Goal: Task Accomplishment & Management: Manage account settings

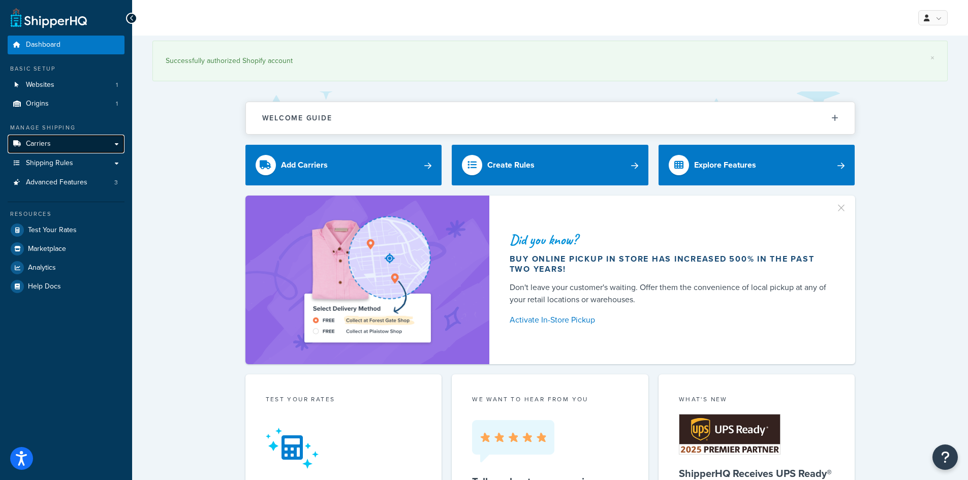
click at [71, 143] on link "Carriers" at bounding box center [66, 144] width 117 height 19
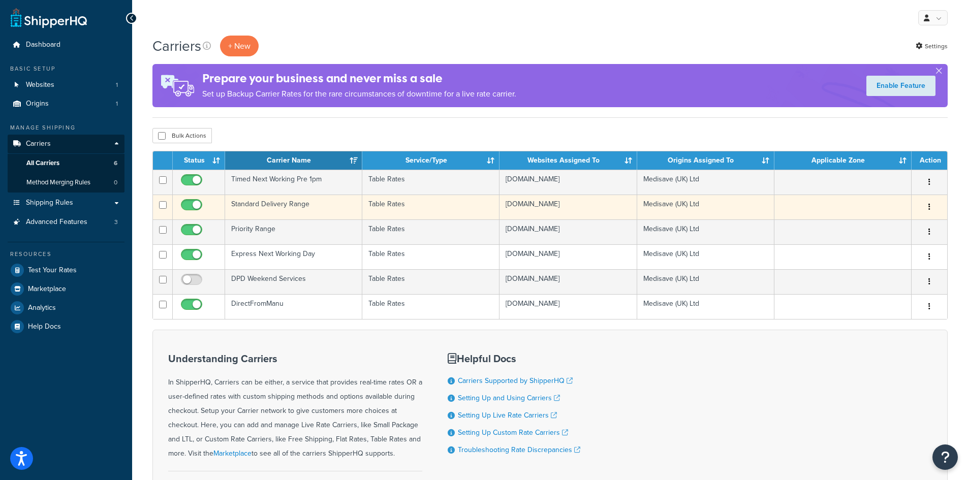
click at [287, 204] on td "Standard Delivery Range" at bounding box center [293, 207] width 137 height 25
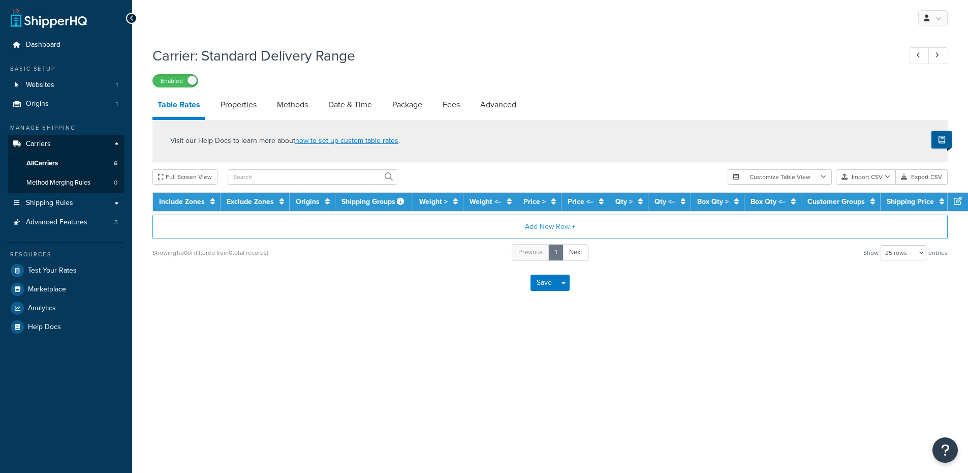
select select "25"
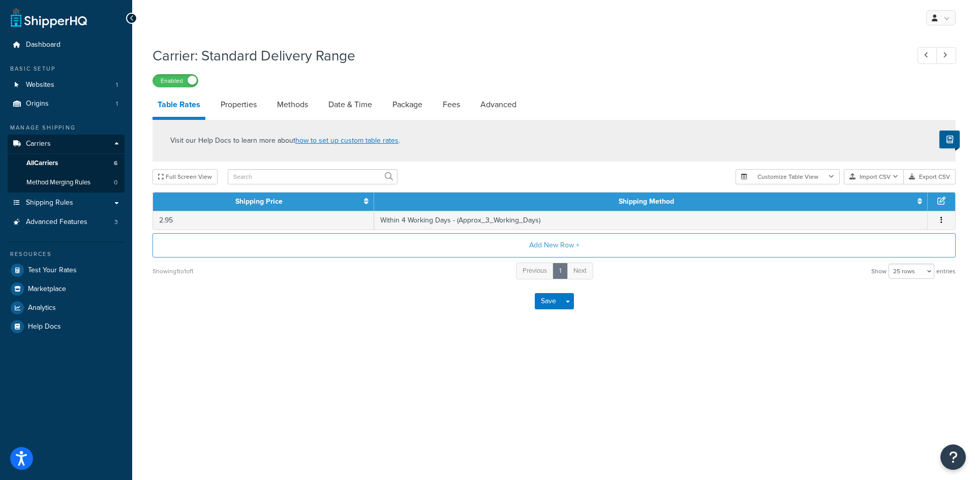
drag, startPoint x: 300, startPoint y: 102, endPoint x: 327, endPoint y: 117, distance: 31.2
click at [300, 102] on link "Methods" at bounding box center [292, 105] width 41 height 24
select select "25"
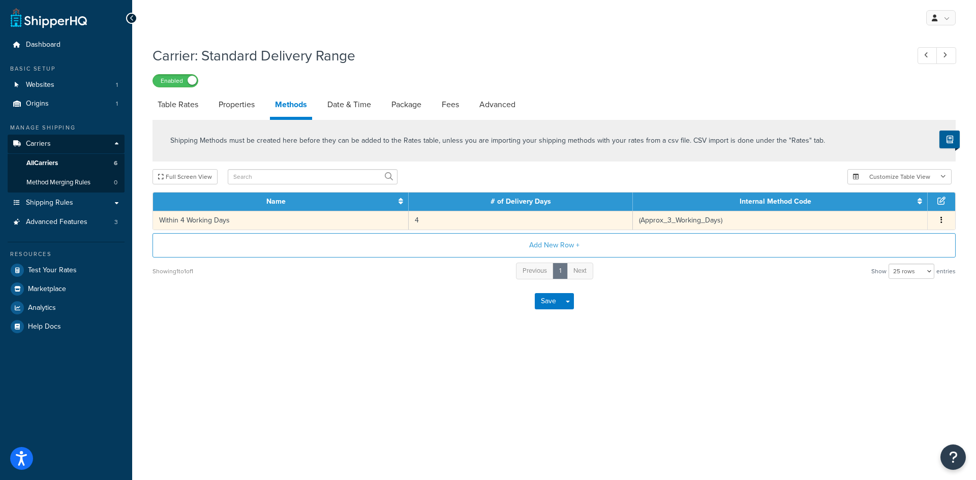
click at [941, 226] on button "button" at bounding box center [941, 220] width 8 height 11
click at [862, 208] on icon at bounding box center [863, 209] width 7 height 7
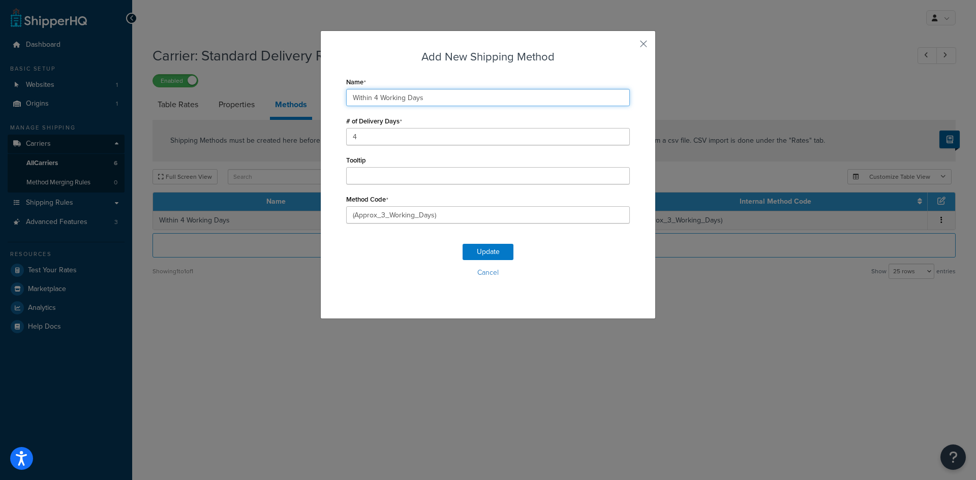
click at [373, 96] on input "Within 4 Working Days" at bounding box center [488, 97] width 284 height 17
type input "Within 3 Working Days"
drag, startPoint x: 356, startPoint y: 136, endPoint x: 326, endPoint y: 135, distance: 29.5
click at [326, 135] on div "Add New Shipping Method Name Within 3 Working Days # of Delivery Days 4 Tooltip…" at bounding box center [488, 175] width 336 height 289
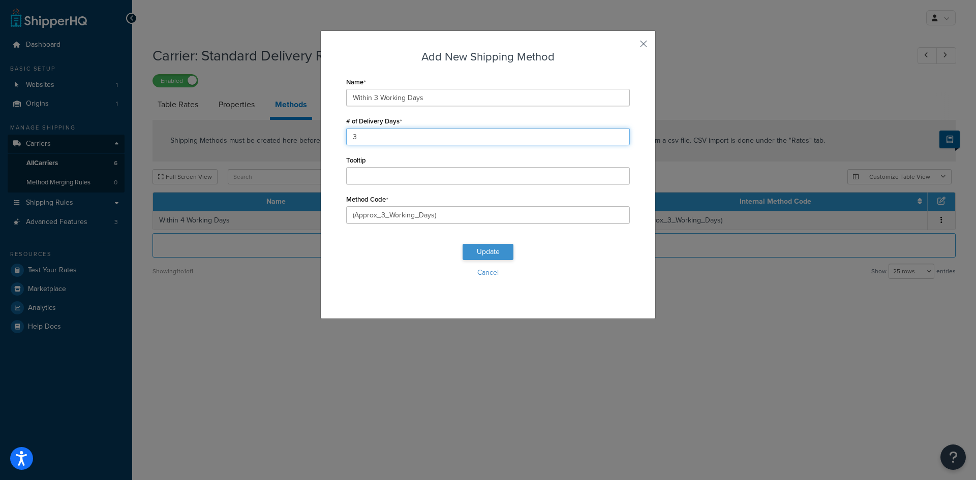
type input "3"
click at [478, 255] on button "Update" at bounding box center [488, 252] width 51 height 16
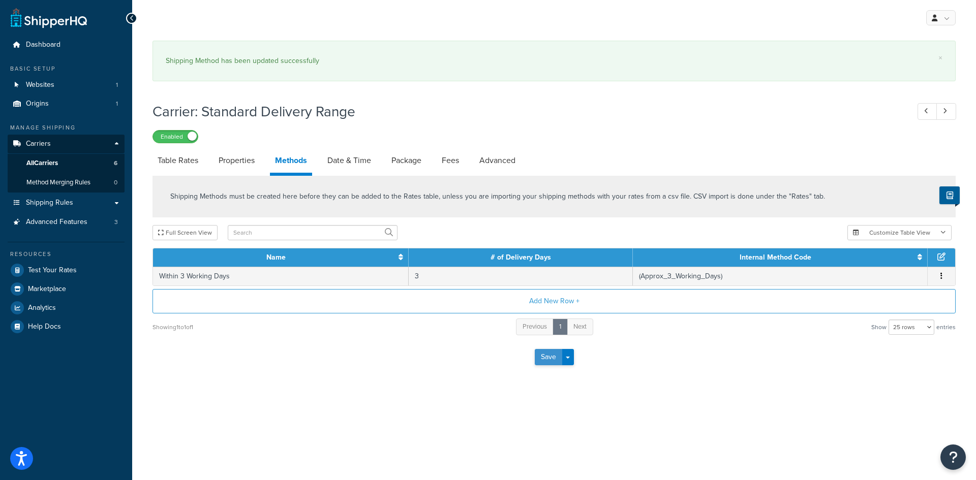
click at [544, 358] on button "Save" at bounding box center [548, 357] width 27 height 16
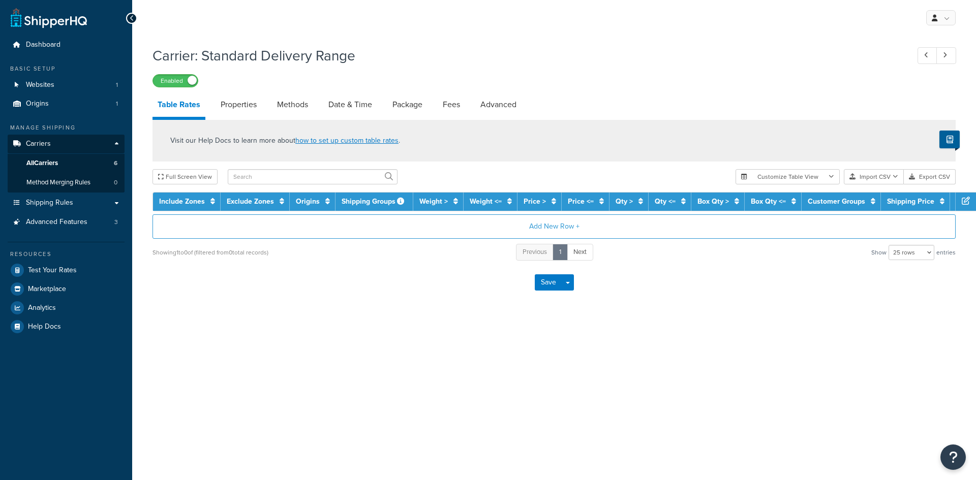
select select "25"
